Goal: Task Accomplishment & Management: Use online tool/utility

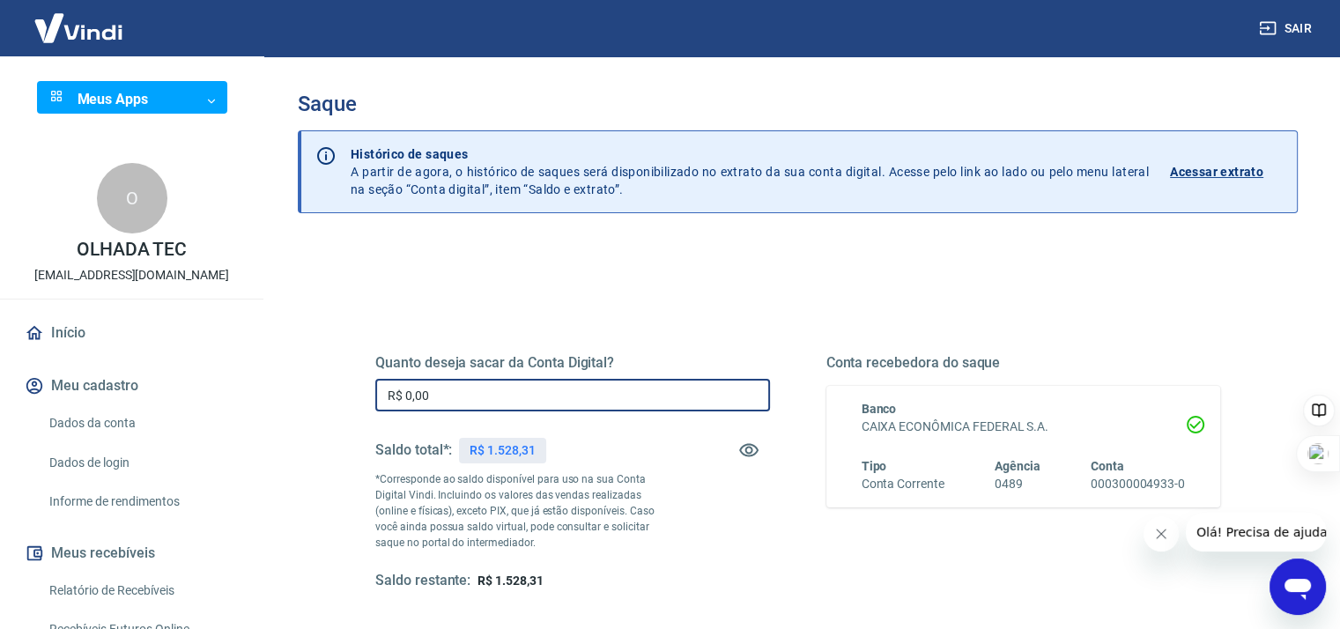
drag, startPoint x: 462, startPoint y: 386, endPoint x: 356, endPoint y: 375, distance: 106.4
click at [356, 375] on div "Quanto deseja sacar da Conta Digital? R$ 0,00 ​ Saldo total*: R$ 1.528,31 *Corr…" at bounding box center [797, 482] width 887 height 410
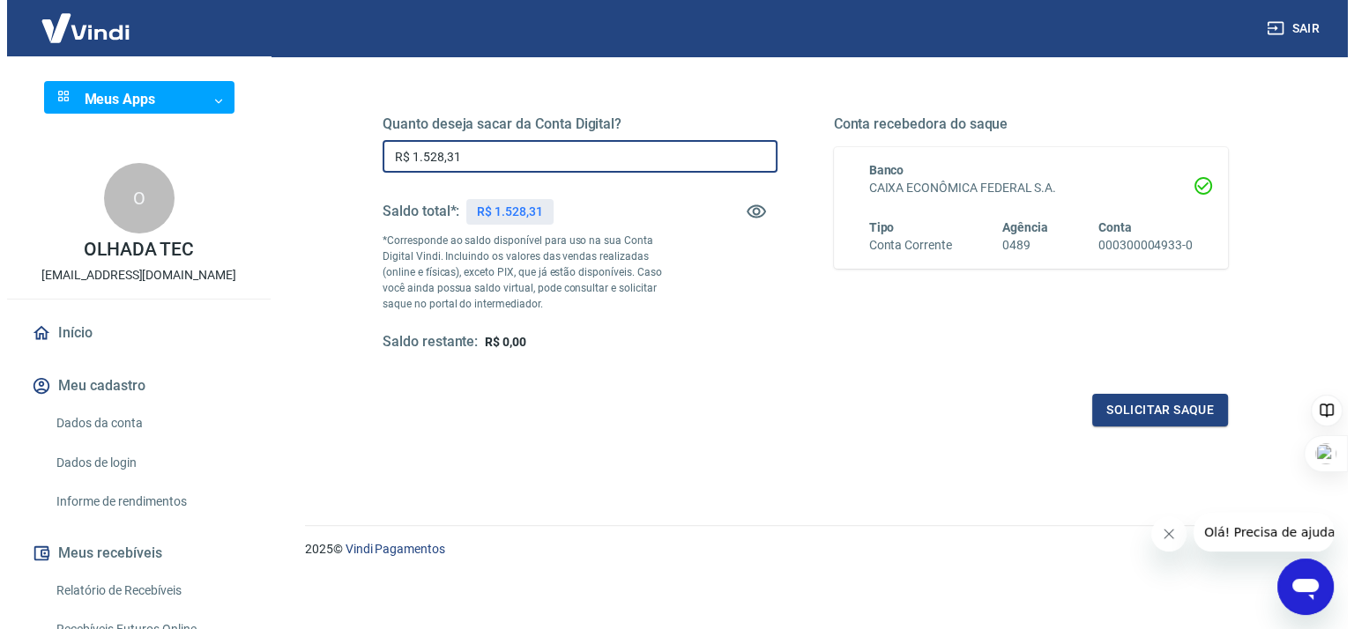
scroll to position [241, 0]
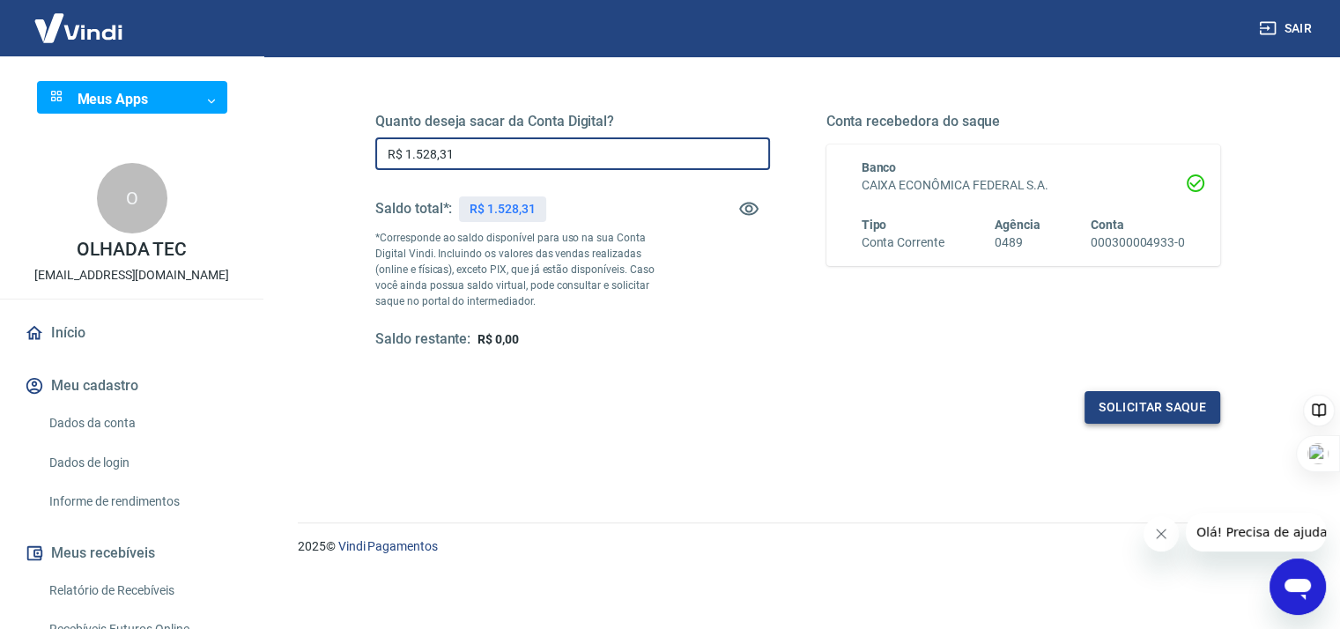
type input "R$ 1.528,31"
click at [1131, 413] on button "Solicitar saque" at bounding box center [1153, 407] width 136 height 33
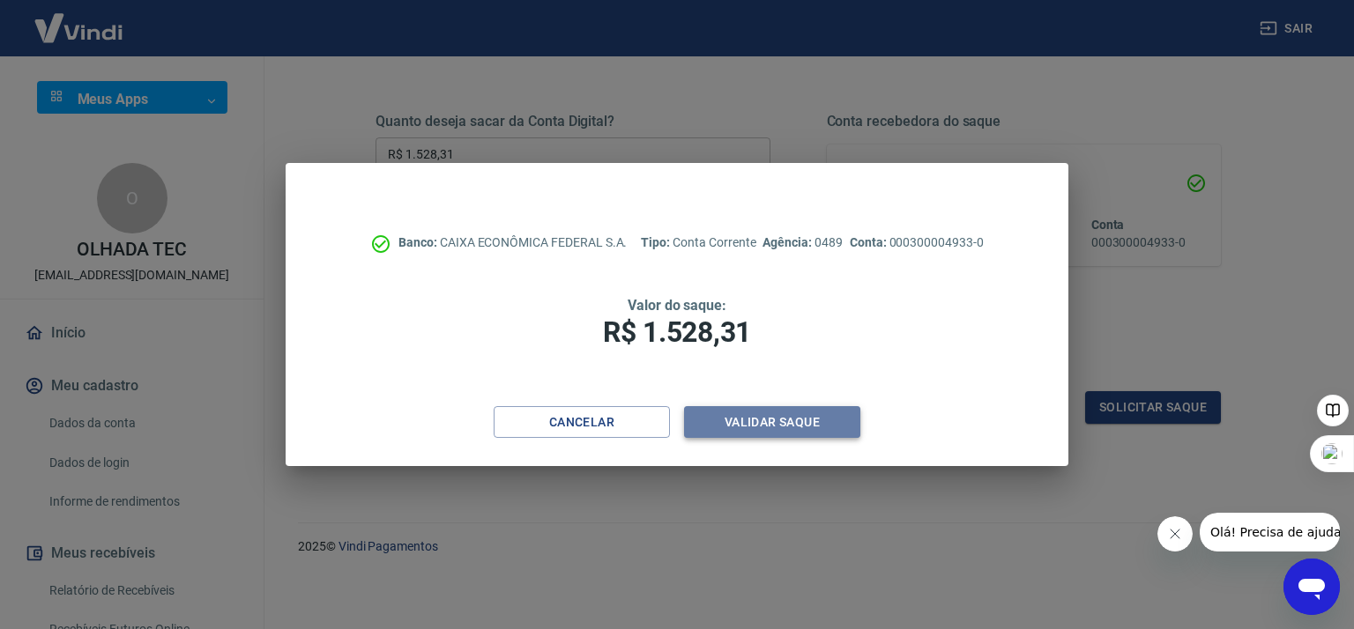
click at [759, 424] on button "Validar saque" at bounding box center [772, 422] width 176 height 33
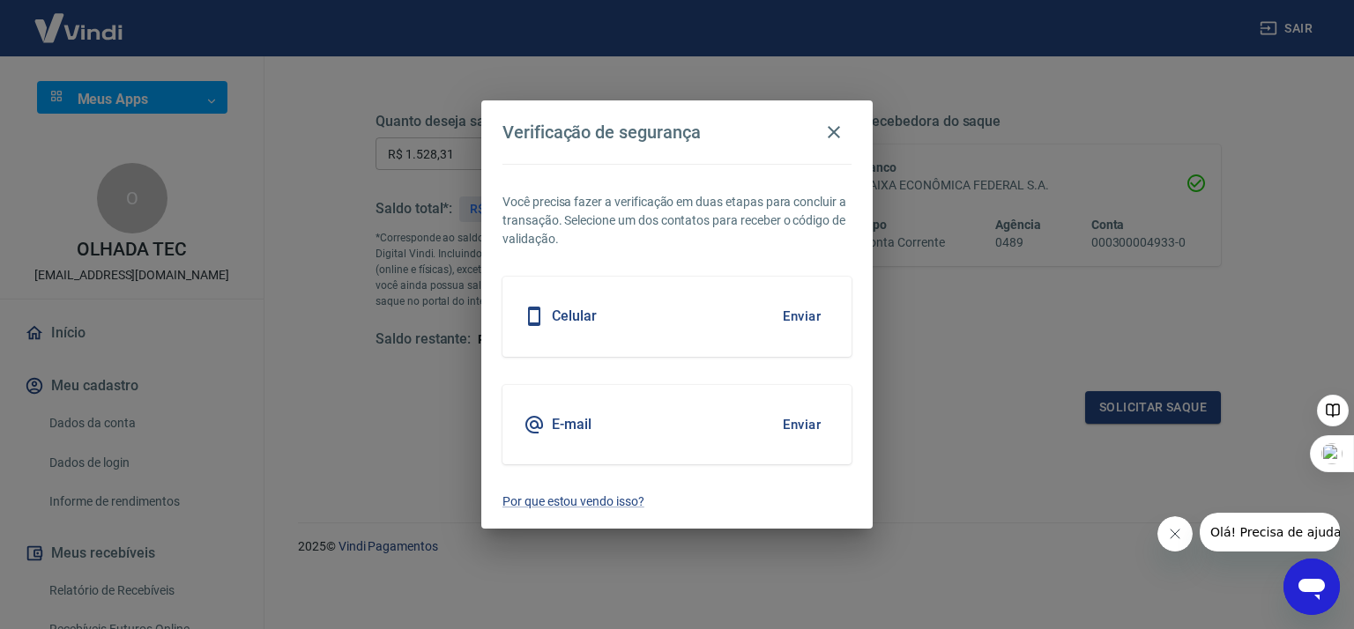
click at [805, 313] on button "Enviar" at bounding box center [801, 316] width 57 height 37
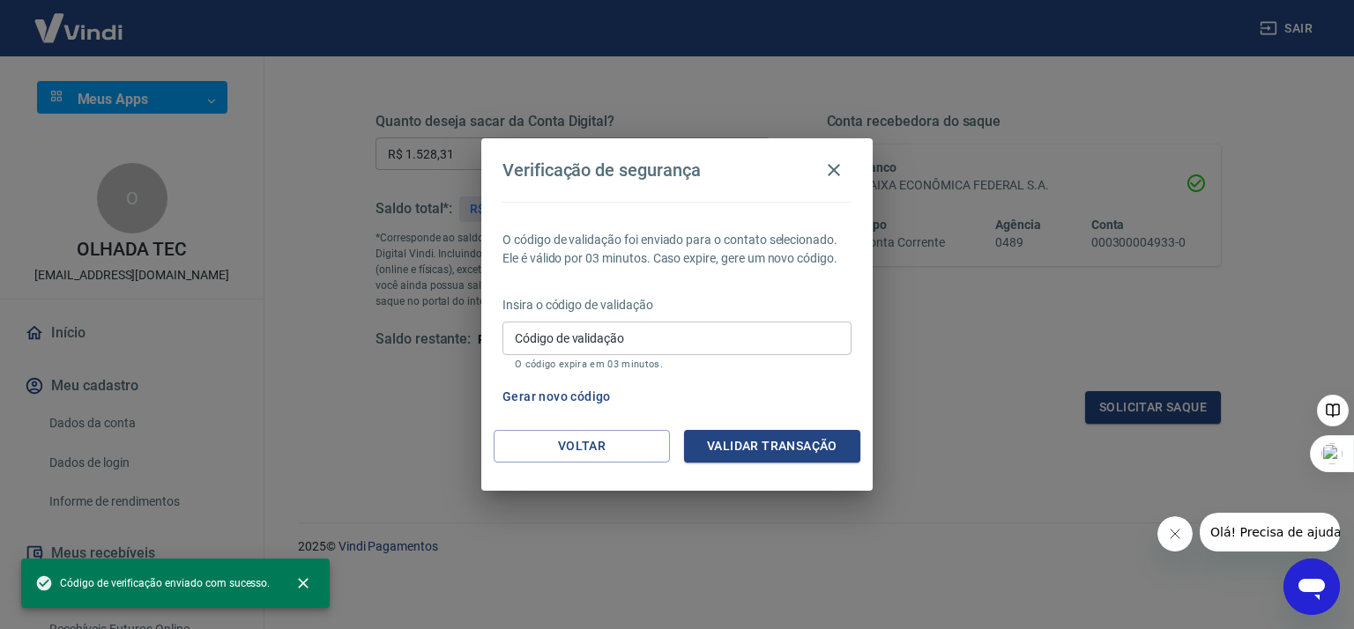
click at [625, 345] on input "Código de validação" at bounding box center [676, 338] width 349 height 33
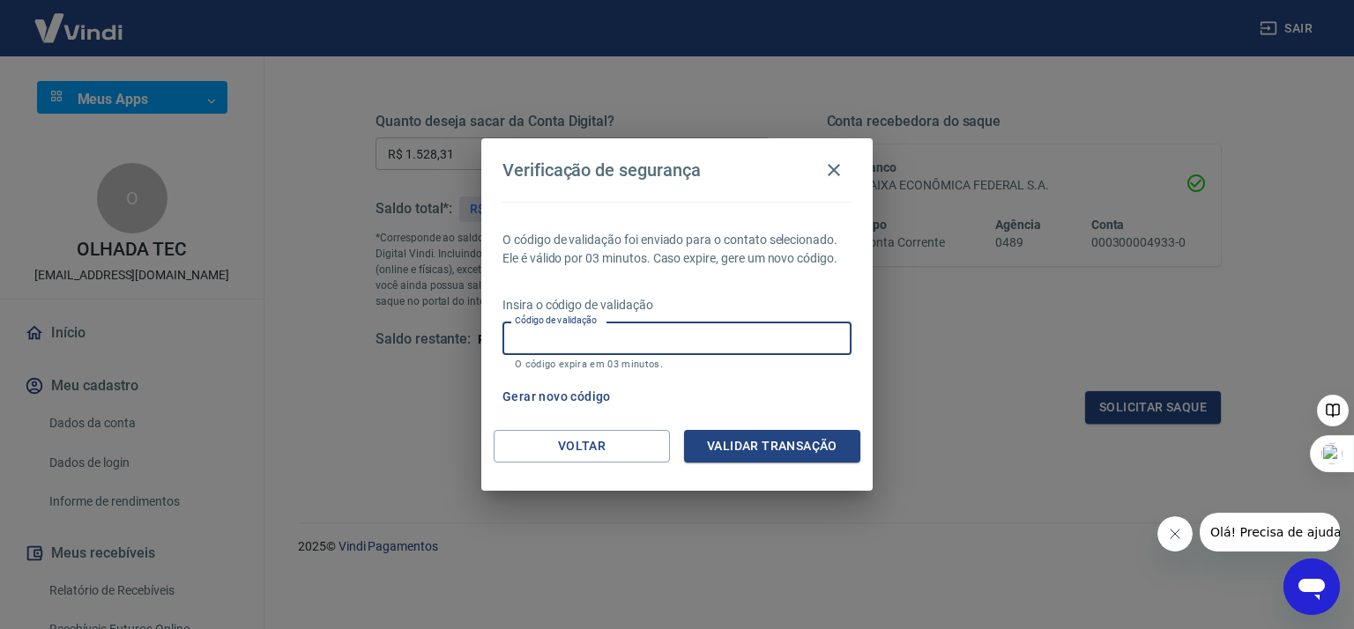
click at [625, 345] on input "Código de validação" at bounding box center [676, 338] width 349 height 33
type input "134309"
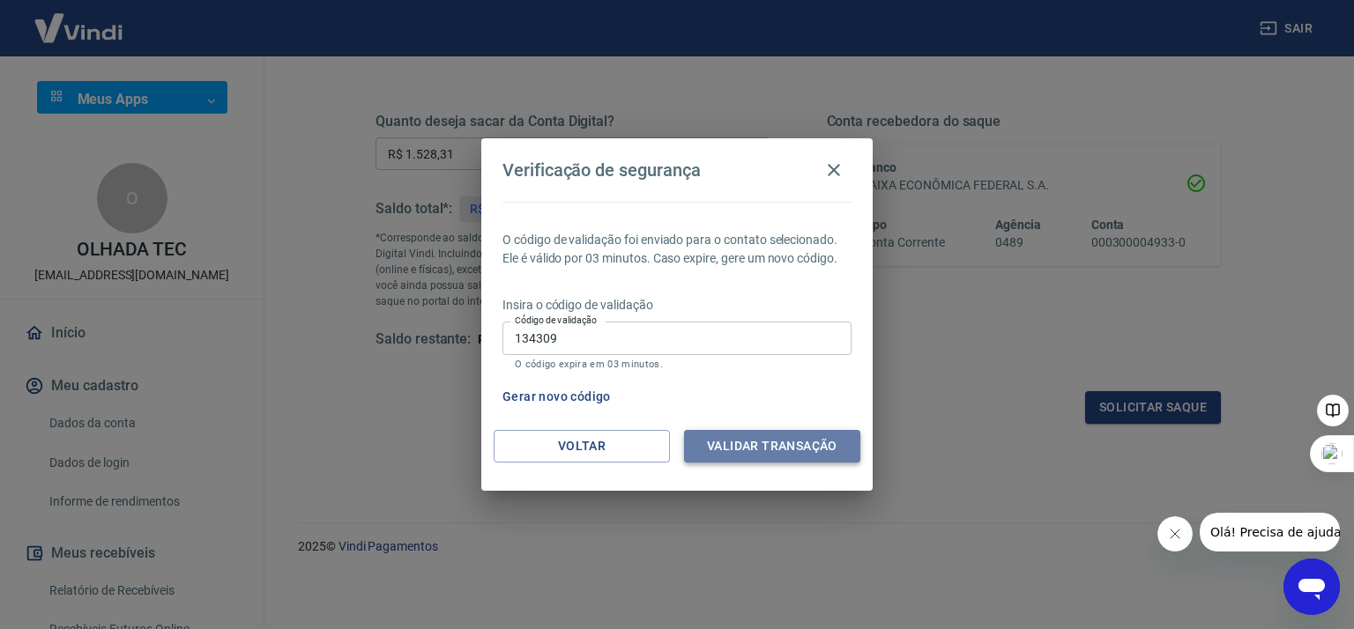
click at [825, 447] on button "Validar transação" at bounding box center [772, 446] width 176 height 33
